Goal: Navigation & Orientation: Find specific page/section

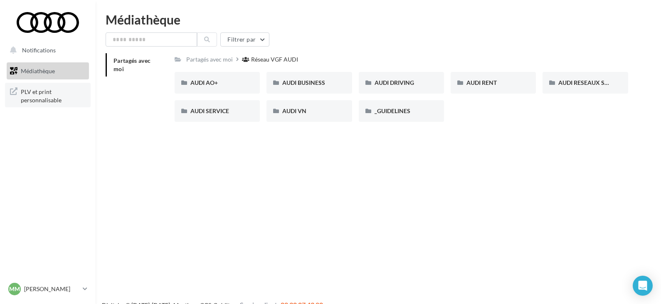
click at [42, 97] on span "PLV et print personnalisable" at bounding box center [53, 95] width 65 height 18
click at [40, 49] on span "Notifications" at bounding box center [39, 50] width 34 height 7
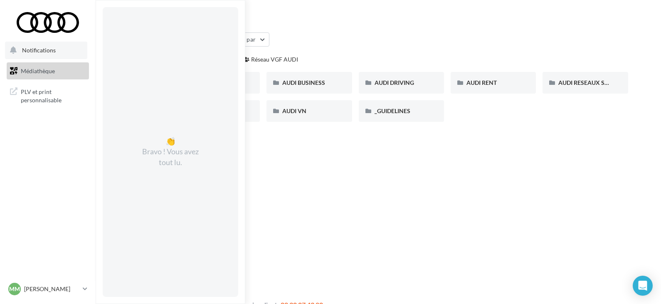
click at [40, 49] on span "Notifications" at bounding box center [39, 50] width 34 height 7
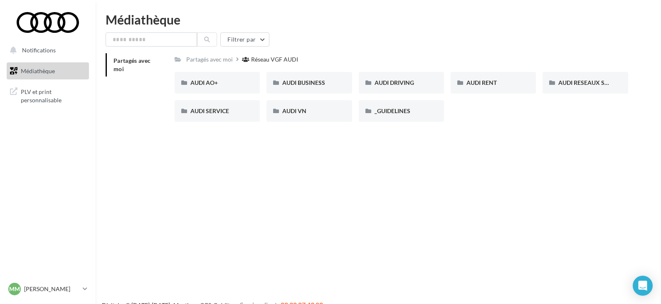
click at [31, 70] on span "Médiathèque" at bounding box center [38, 70] width 34 height 7
click at [304, 81] on span "AUDI BUSINESS" at bounding box center [303, 82] width 43 height 7
click at [201, 58] on div "Partagés avec moi" at bounding box center [209, 59] width 47 height 8
